Goal: Find specific page/section: Find specific page/section

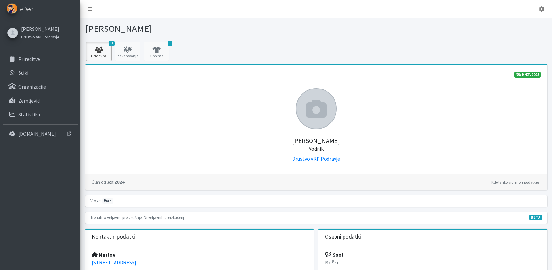
click at [99, 53] on link "31 Udeležba" at bounding box center [99, 51] width 26 height 19
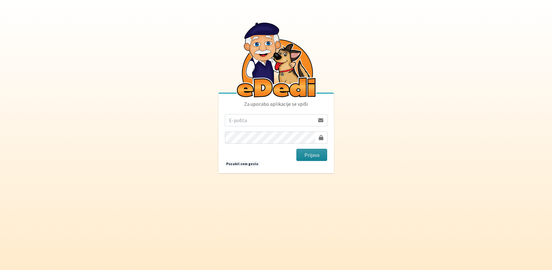
type input "[EMAIL_ADDRESS][DOMAIN_NAME]"
drag, startPoint x: 307, startPoint y: 157, endPoint x: 294, endPoint y: 150, distance: 14.5
click at [307, 157] on button "Prijava" at bounding box center [311, 155] width 31 height 12
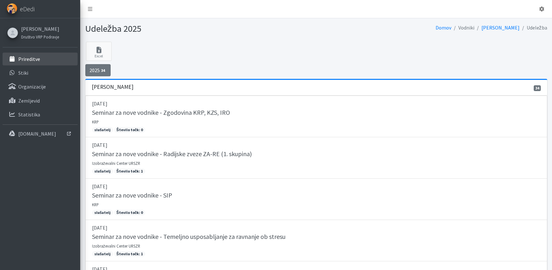
click at [35, 61] on p "Prireditve" at bounding box center [29, 59] width 22 height 6
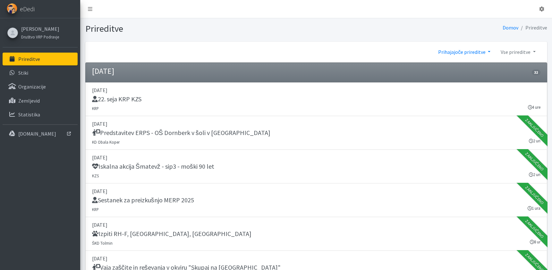
click at [459, 53] on link "Prihajajoče prireditve" at bounding box center [464, 52] width 63 height 13
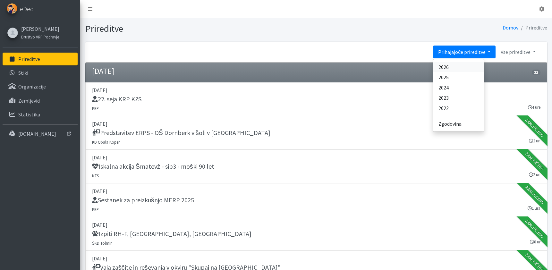
click at [452, 68] on link "2026" at bounding box center [458, 67] width 51 height 10
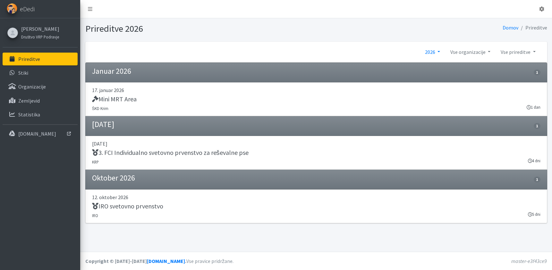
click at [441, 51] on link "2026" at bounding box center [432, 52] width 25 height 13
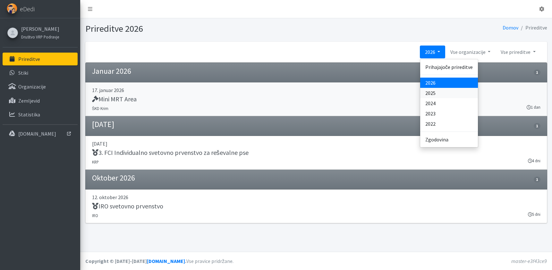
click at [439, 91] on link "2025" at bounding box center [449, 93] width 58 height 10
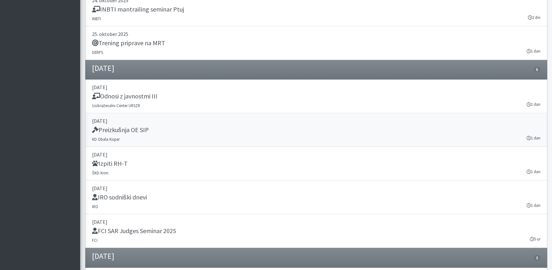
scroll to position [9218, 0]
